Goal: Find specific page/section: Find specific page/section

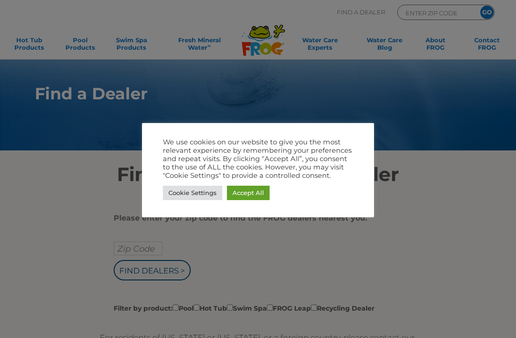
click at [260, 192] on link "Accept All" at bounding box center [248, 193] width 43 height 14
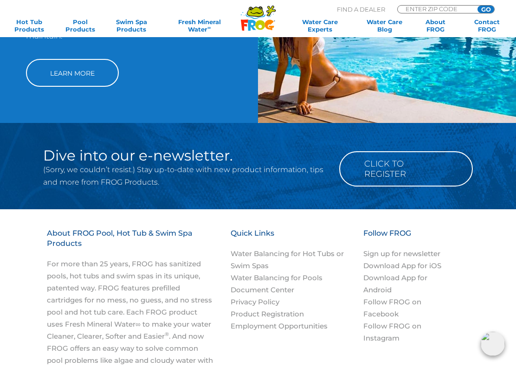
scroll to position [755, 0]
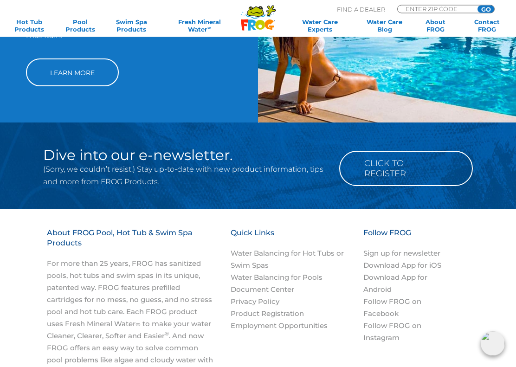
click at [20, 237] on div "About FROG Pool, Hot Tub & Swim Spa Products For more than 25 years, FROG has s…" at bounding box center [258, 328] width 516 height 239
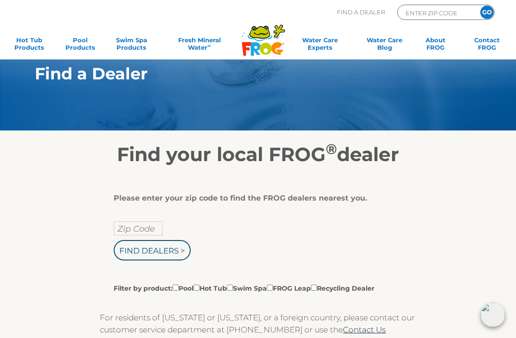
scroll to position [0, 0]
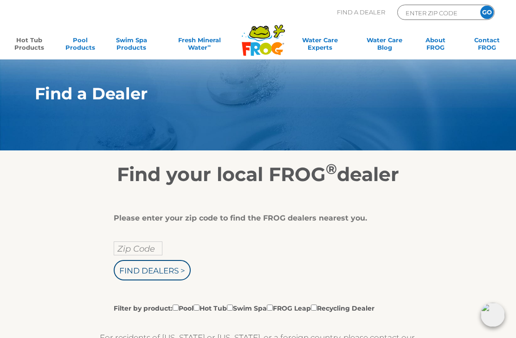
click at [27, 40] on link "Hot Tub Products" at bounding box center [29, 45] width 40 height 19
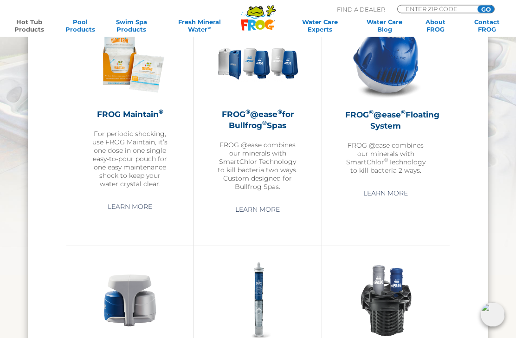
scroll to position [863, 0]
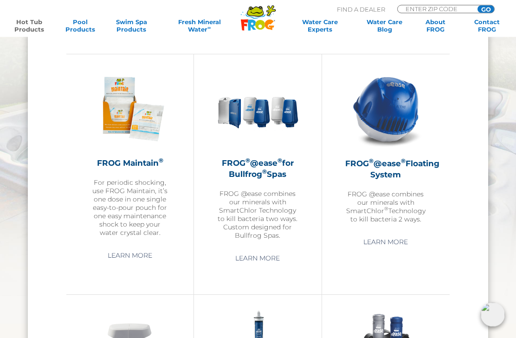
click at [381, 198] on p "FROG @ease combines our minerals with SmartChlor ® Technology to kill bacteria …" at bounding box center [386, 206] width 81 height 33
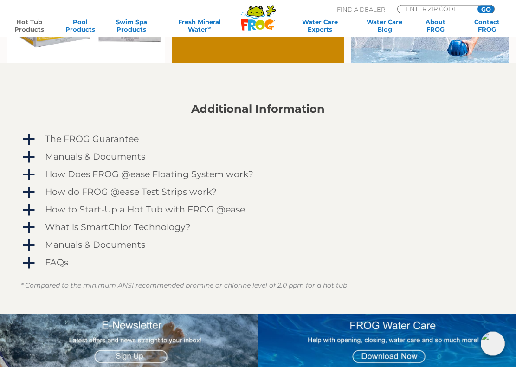
scroll to position [711, 0]
click at [28, 171] on span "a" at bounding box center [29, 175] width 14 height 14
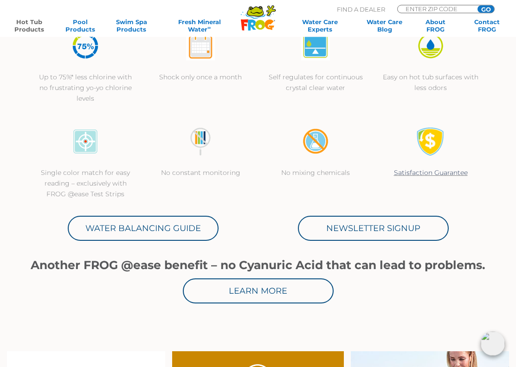
scroll to position [292, 0]
click at [299, 290] on link "Learn More" at bounding box center [258, 291] width 151 height 25
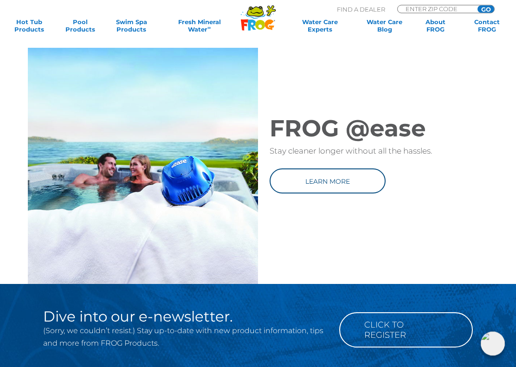
scroll to position [1041, 0]
click at [358, 179] on link "Learn more" at bounding box center [328, 181] width 116 height 25
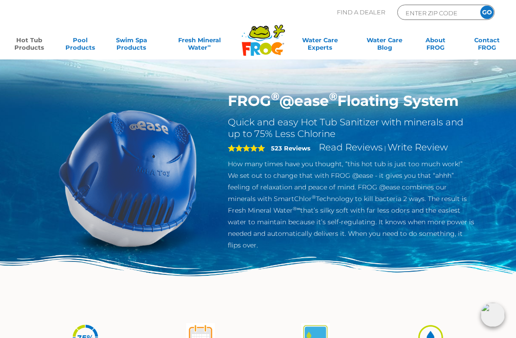
click at [432, 14] on input "ENTER ZIP CODE" at bounding box center [436, 12] width 63 height 11
type input "19606"
click at [487, 12] on input "GO" at bounding box center [487, 12] width 13 height 13
